Goal: Information Seeking & Learning: Learn about a topic

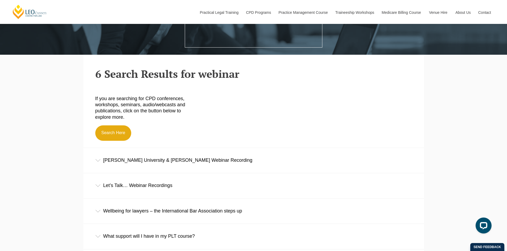
scroll to position [133, 0]
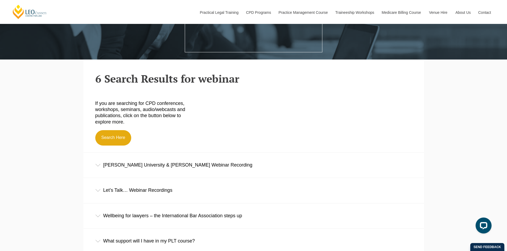
click at [98, 170] on div "Griffith University & Leo Cussen Webinar Recording" at bounding box center [253, 165] width 341 height 25
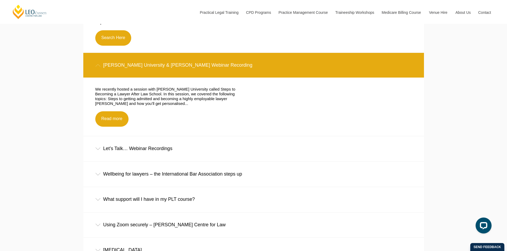
scroll to position [293, 0]
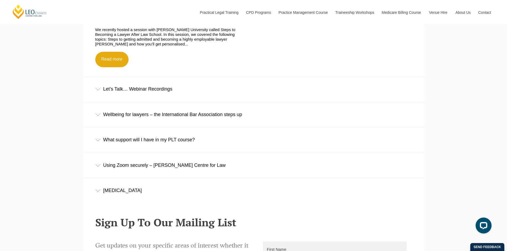
click at [109, 114] on div "Wellbeing for lawyers – the International Bar Association steps up" at bounding box center [253, 114] width 341 height 25
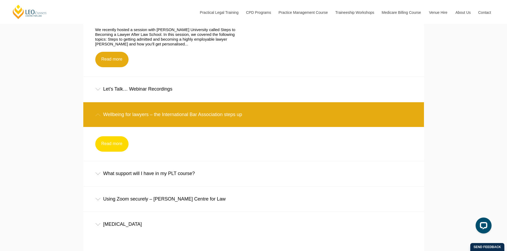
click at [121, 146] on link "Read more" at bounding box center [111, 144] width 33 height 15
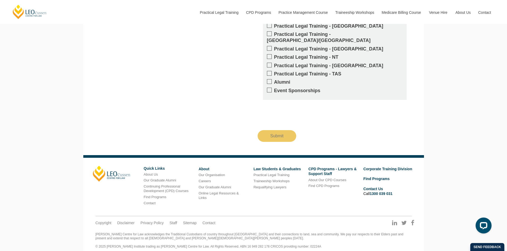
scroll to position [692, 0]
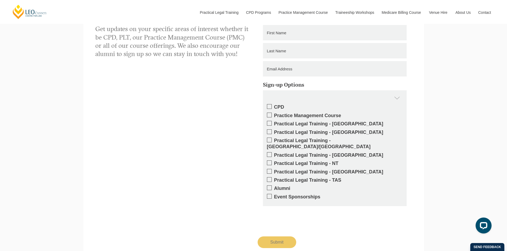
click at [270, 106] on span at bounding box center [269, 106] width 5 height 5
click at [274, 105] on input "CPD" at bounding box center [274, 105] width 0 height 0
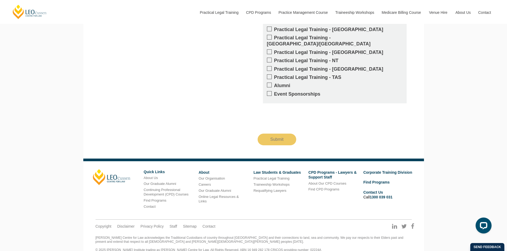
scroll to position [798, 0]
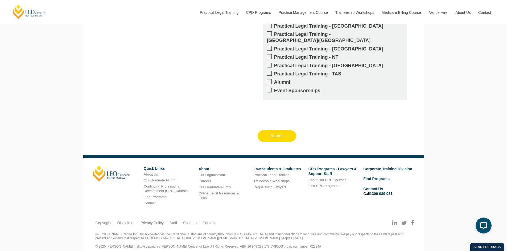
click at [279, 130] on input "Submit" at bounding box center [277, 136] width 39 height 12
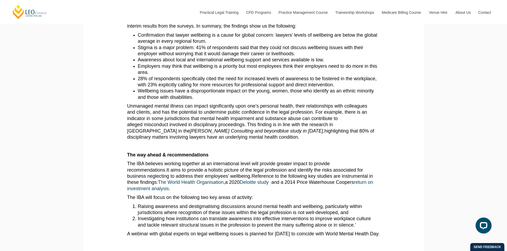
scroll to position [233, 0]
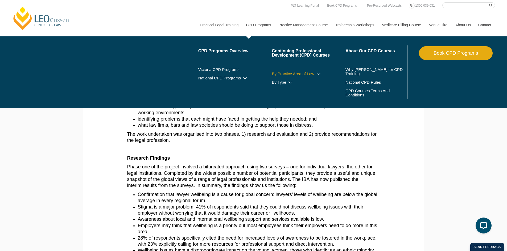
click at [308, 75] on link "By Practice Area of Law" at bounding box center [309, 74] width 74 height 4
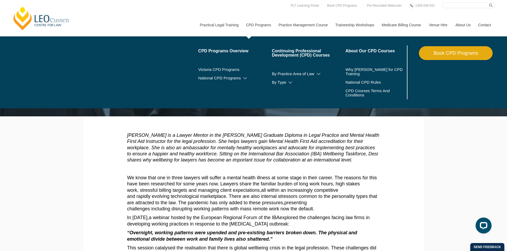
click at [285, 80] on li "By Type Workshops Conferences Seminars Intensives Online Intensives" at bounding box center [309, 82] width 74 height 9
click at [285, 84] on link "By Type" at bounding box center [309, 82] width 74 height 4
click at [287, 53] on link "Continuing Professional Development (CPD) Courses" at bounding box center [309, 53] width 74 height 9
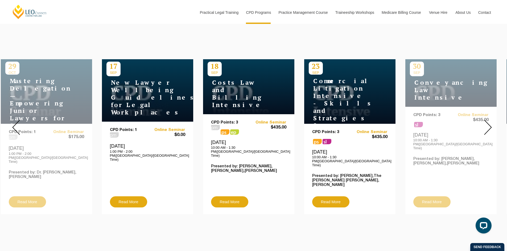
scroll to position [133, 0]
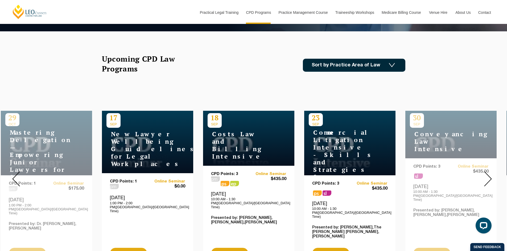
click at [339, 66] on link "Sort by Practice Area of Law" at bounding box center [354, 65] width 102 height 13
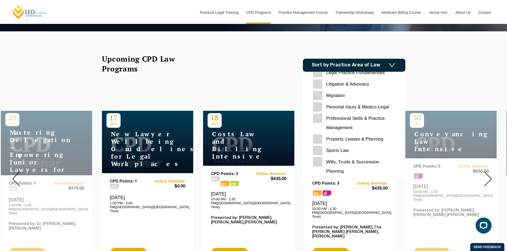
scroll to position [168, 0]
click at [243, 66] on div "Upcoming CPD Law Programs Sort by Practice Area of Law Building & Construction …" at bounding box center [253, 65] width 303 height 22
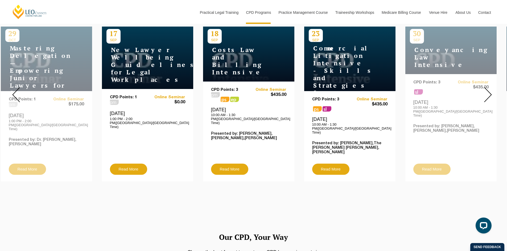
scroll to position [186, 0]
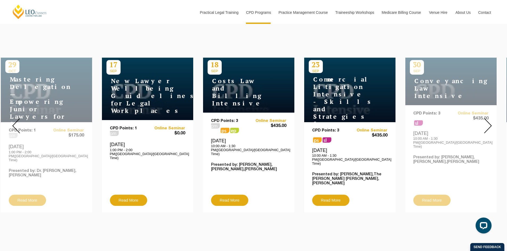
click at [487, 125] on img at bounding box center [488, 125] width 8 height 15
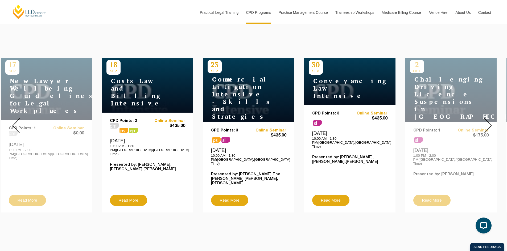
click at [487, 125] on img at bounding box center [488, 125] width 8 height 15
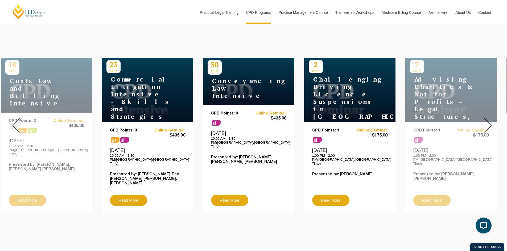
click at [487, 125] on img at bounding box center [488, 125] width 8 height 15
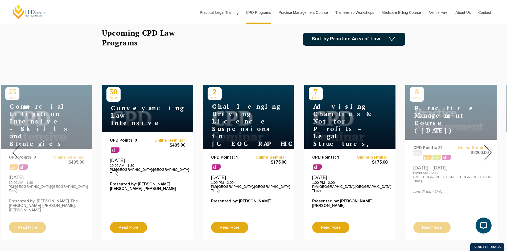
scroll to position [160, 0]
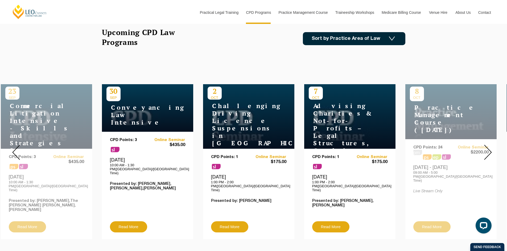
click at [160, 153] on div "CPD Points: 3 sl Online Seminar $435.00 Tuesday, 30 September 2025 10:00 AM - 1…" at bounding box center [147, 180] width 75 height 84
click at [138, 222] on link "Read More" at bounding box center [128, 227] width 37 height 11
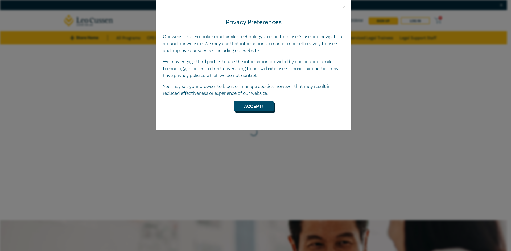
click at [259, 106] on button "Accept!" at bounding box center [254, 106] width 40 height 10
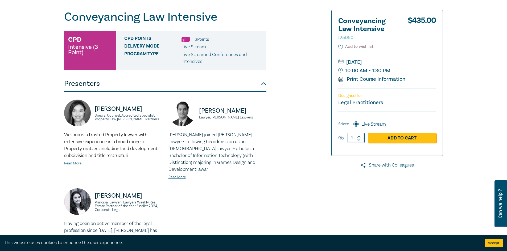
scroll to position [27, 0]
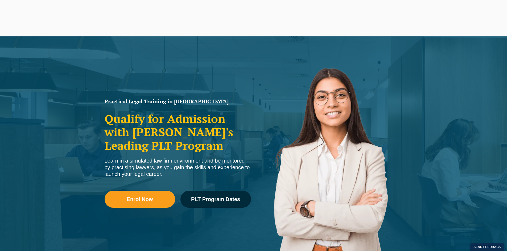
click at [444, 47] on div "Practical Legal Training in [GEOGRAPHIC_DATA] Qualify for Admission with [PERSO…" at bounding box center [253, 153] width 507 height 234
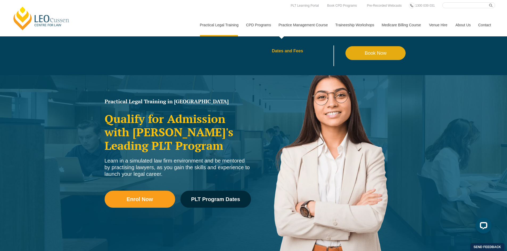
click at [291, 49] on link "Dates and Fees" at bounding box center [309, 51] width 74 height 4
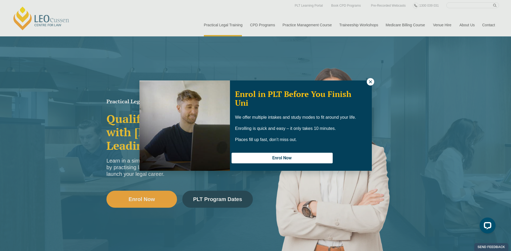
click at [372, 82] on icon at bounding box center [370, 82] width 5 height 5
